Goal: Task Accomplishment & Management: Complete application form

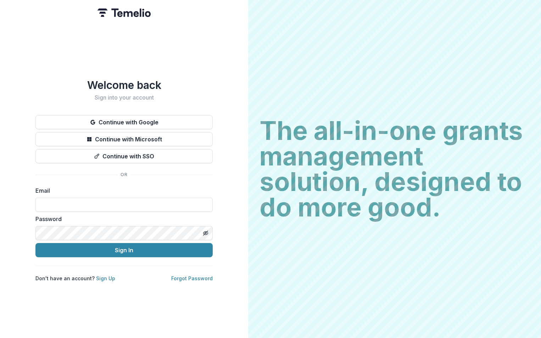
type input "**********"
click at [110, 255] on div "**********" at bounding box center [123, 180] width 177 height 203
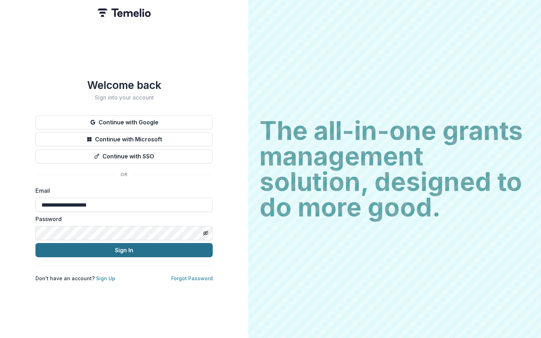
click at [113, 253] on button "Sign In" at bounding box center [123, 250] width 177 height 14
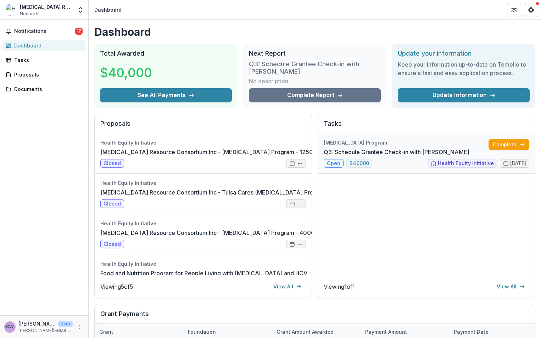
click at [371, 148] on link "Q3: Schedule Grantee Check-in with [PERSON_NAME]" at bounding box center [396, 152] width 146 height 9
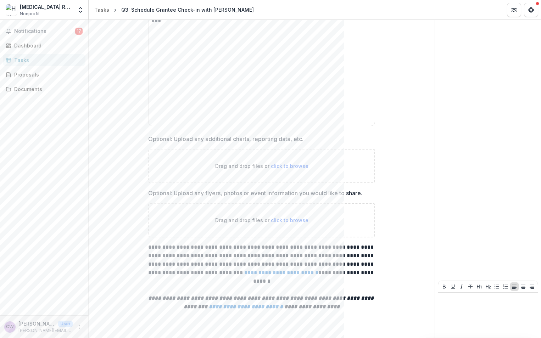
scroll to position [499, 0]
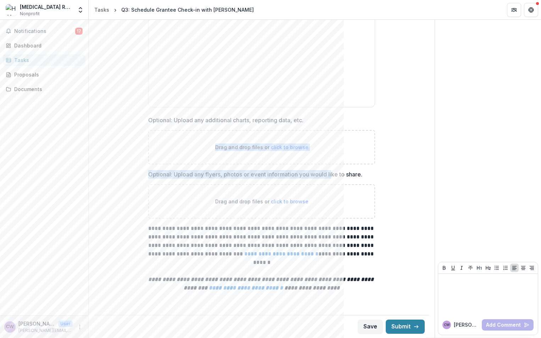
drag, startPoint x: 332, startPoint y: 174, endPoint x: 141, endPoint y: 165, distance: 191.8
drag, startPoint x: 141, startPoint y: 165, endPoint x: 147, endPoint y: 169, distance: 6.8
drag, startPoint x: 149, startPoint y: 173, endPoint x: 391, endPoint y: 180, distance: 242.4
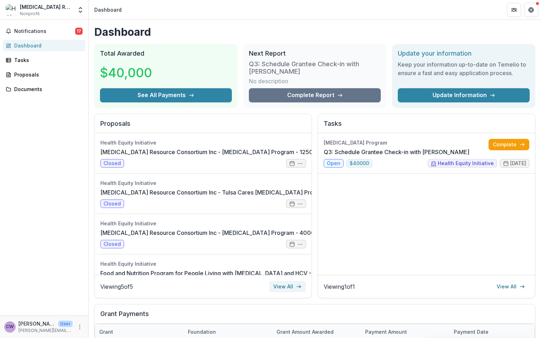
click at [294, 286] on link "View All" at bounding box center [287, 286] width 37 height 11
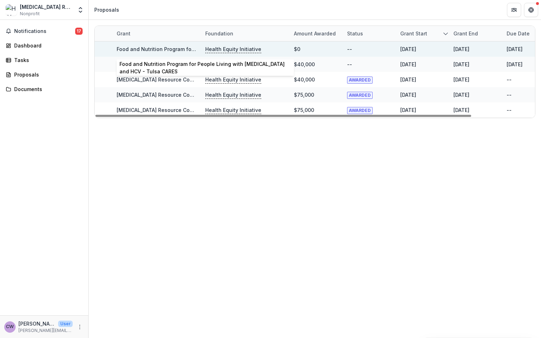
click at [179, 47] on link "Food and Nutrition Program for People Living with [MEDICAL_DATA] and HCV - Tuls…" at bounding box center [229, 49] width 225 height 6
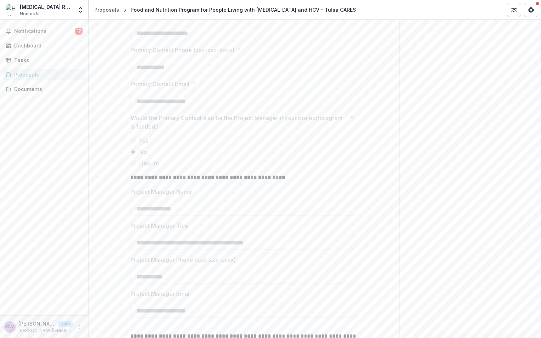
scroll to position [354, 0]
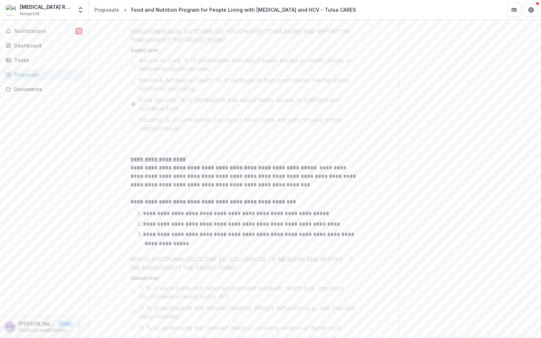
drag, startPoint x: 379, startPoint y: 92, endPoint x: 385, endPoint y: 152, distance: 59.5
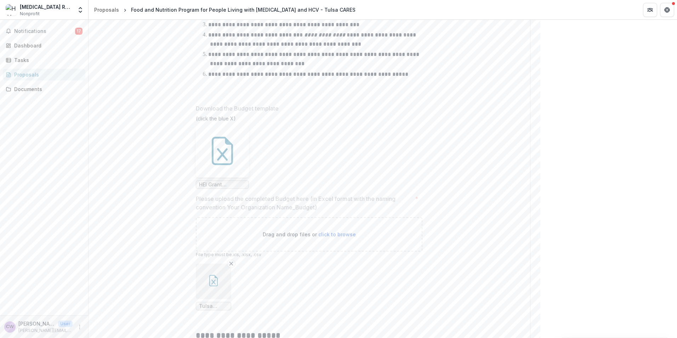
scroll to position [3436, 0]
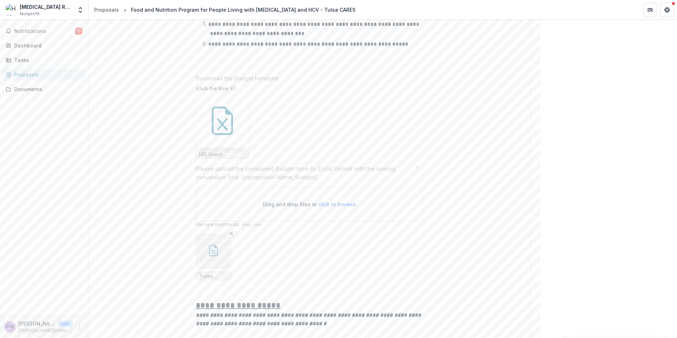
click at [207, 269] on button "button" at bounding box center [213, 250] width 35 height 35
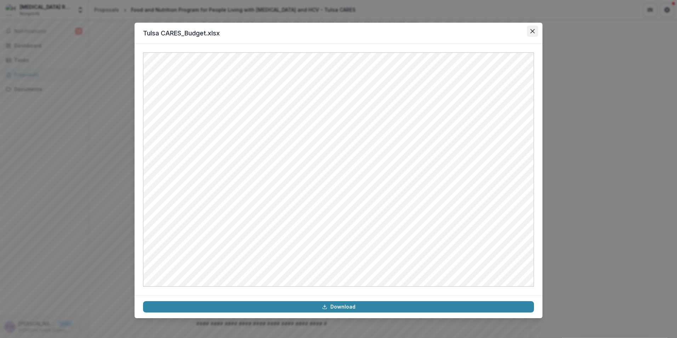
click at [533, 28] on button "Close" at bounding box center [532, 31] width 11 height 11
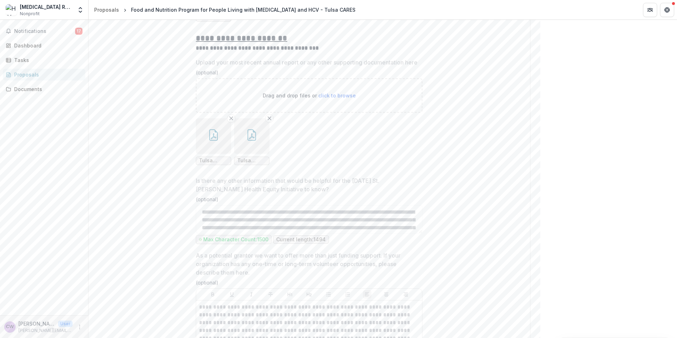
scroll to position [5644, 0]
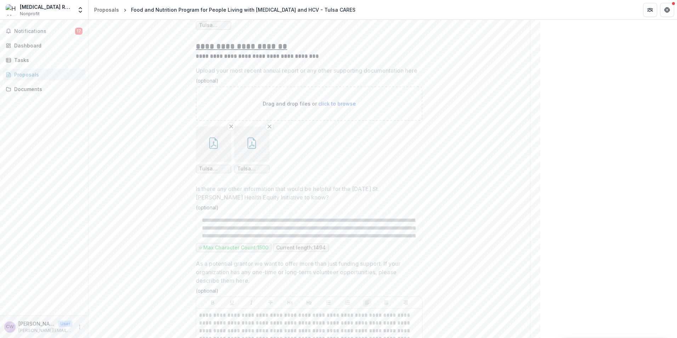
click at [253, 162] on button "button" at bounding box center [251, 143] width 35 height 35
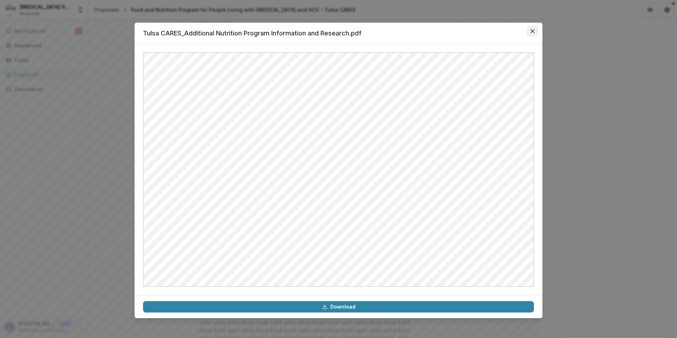
click at [533, 33] on icon "Close" at bounding box center [533, 31] width 4 height 4
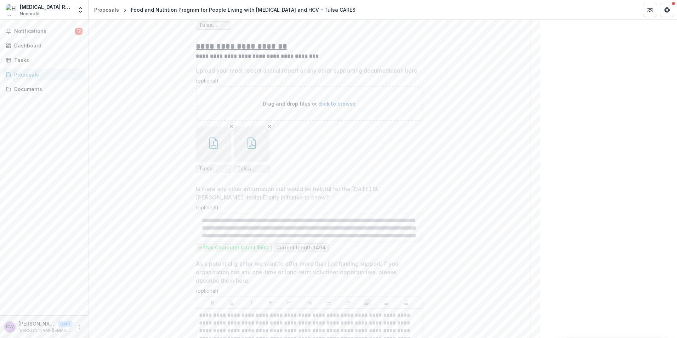
click at [215, 149] on icon "button" at bounding box center [213, 142] width 11 height 11
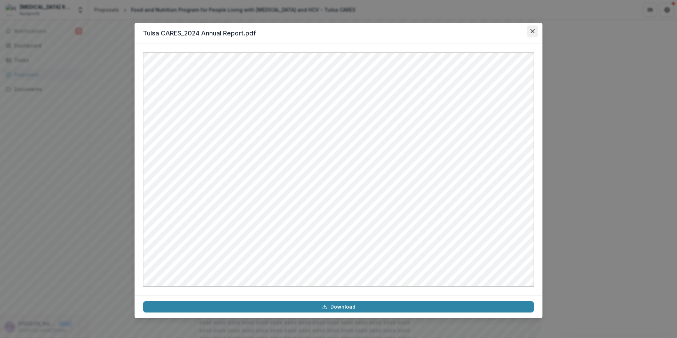
click at [534, 34] on button "Close" at bounding box center [532, 31] width 11 height 11
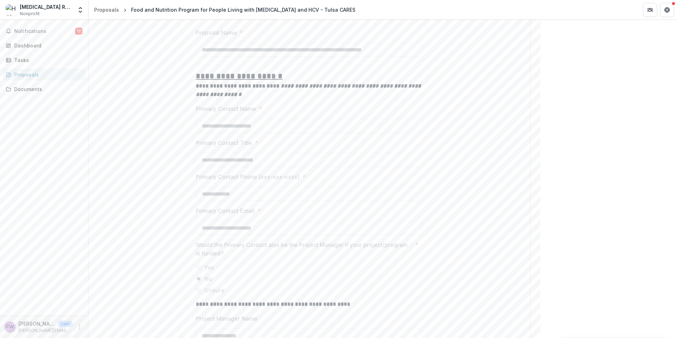
scroll to position [0, 0]
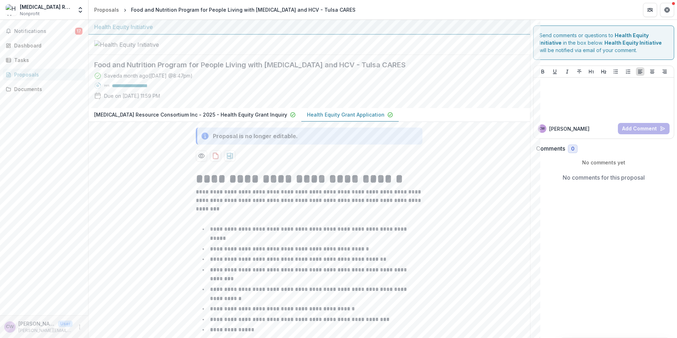
drag, startPoint x: 497, startPoint y: 204, endPoint x: 501, endPoint y: 84, distance: 120.1
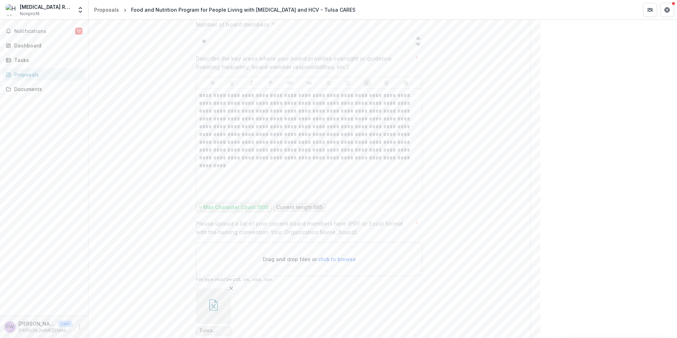
scroll to position [1240, 0]
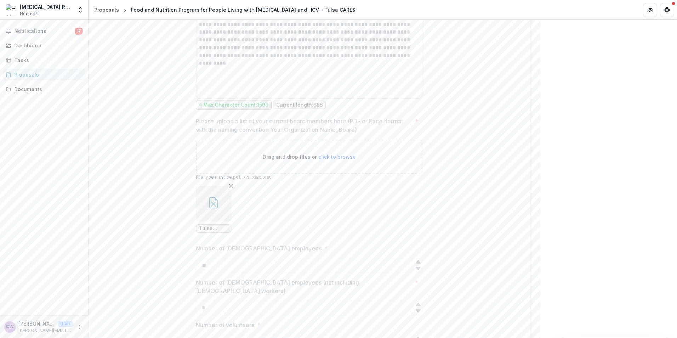
click at [219, 221] on button "button" at bounding box center [213, 203] width 35 height 35
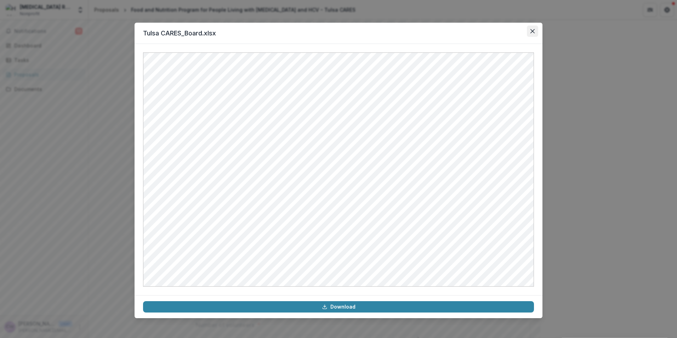
click at [534, 34] on button "Close" at bounding box center [532, 31] width 11 height 11
